Goal: Information Seeking & Learning: Learn about a topic

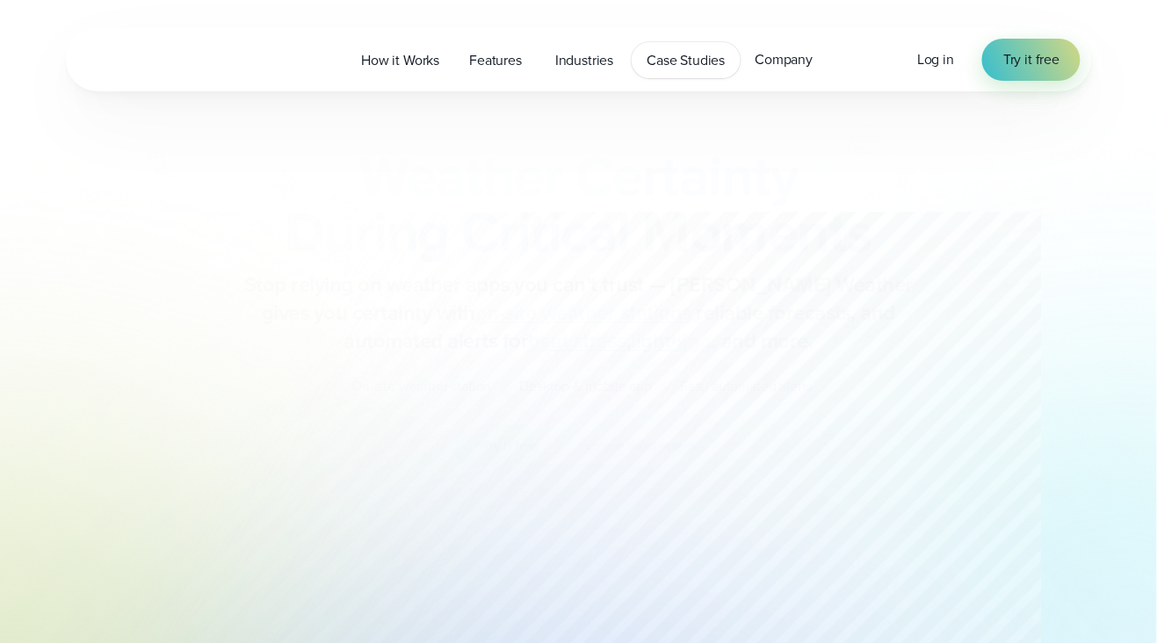
click at [730, 47] on link "Case Studies" at bounding box center [686, 60] width 108 height 36
click at [768, 53] on span "Company" at bounding box center [784, 59] width 58 height 21
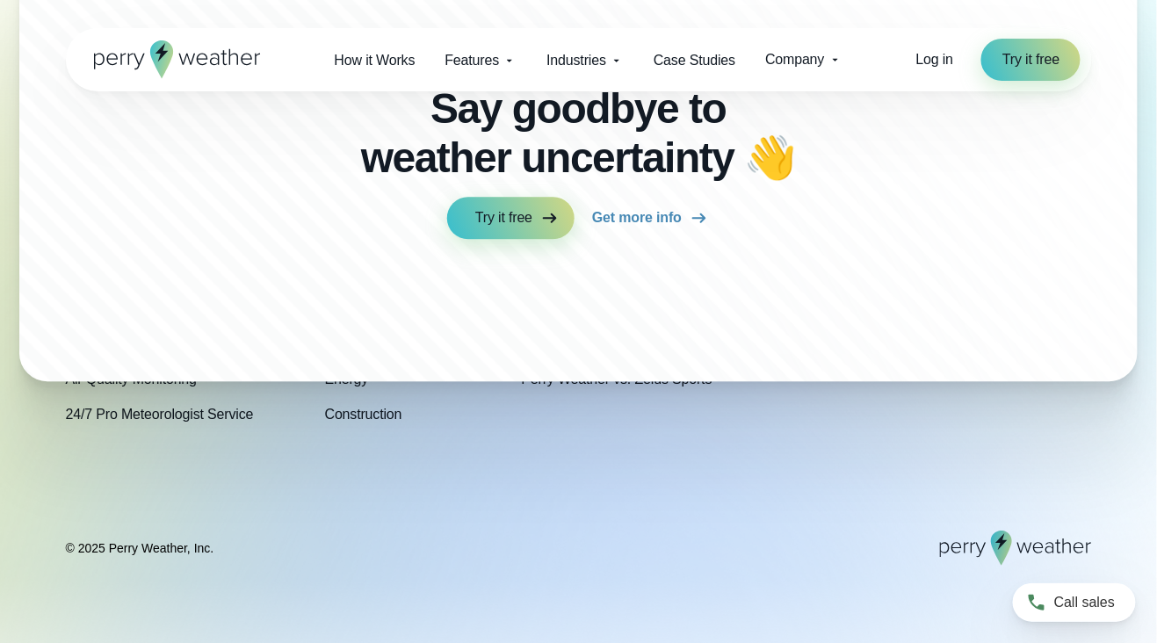
scroll to position [4851, 0]
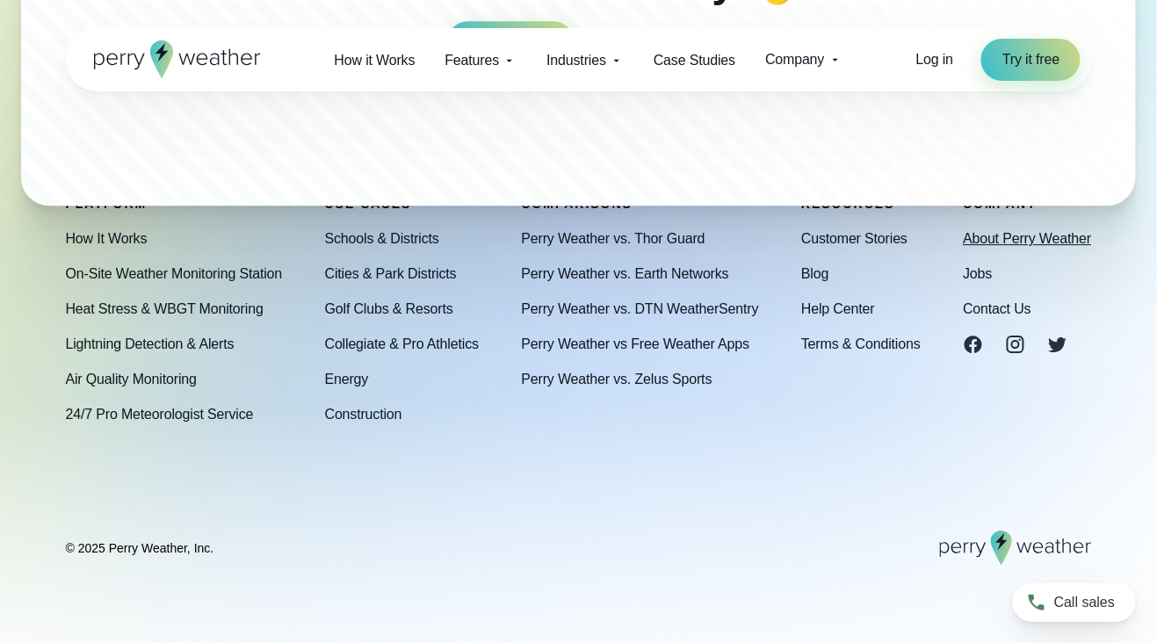
click at [1000, 242] on link "About Perry Weather" at bounding box center [1027, 238] width 128 height 21
click at [1031, 241] on link "About Perry Weather" at bounding box center [1027, 238] width 128 height 21
click at [1043, 229] on link "About Perry Weather" at bounding box center [1027, 238] width 128 height 21
